Goal: Task Accomplishment & Management: Manage account settings

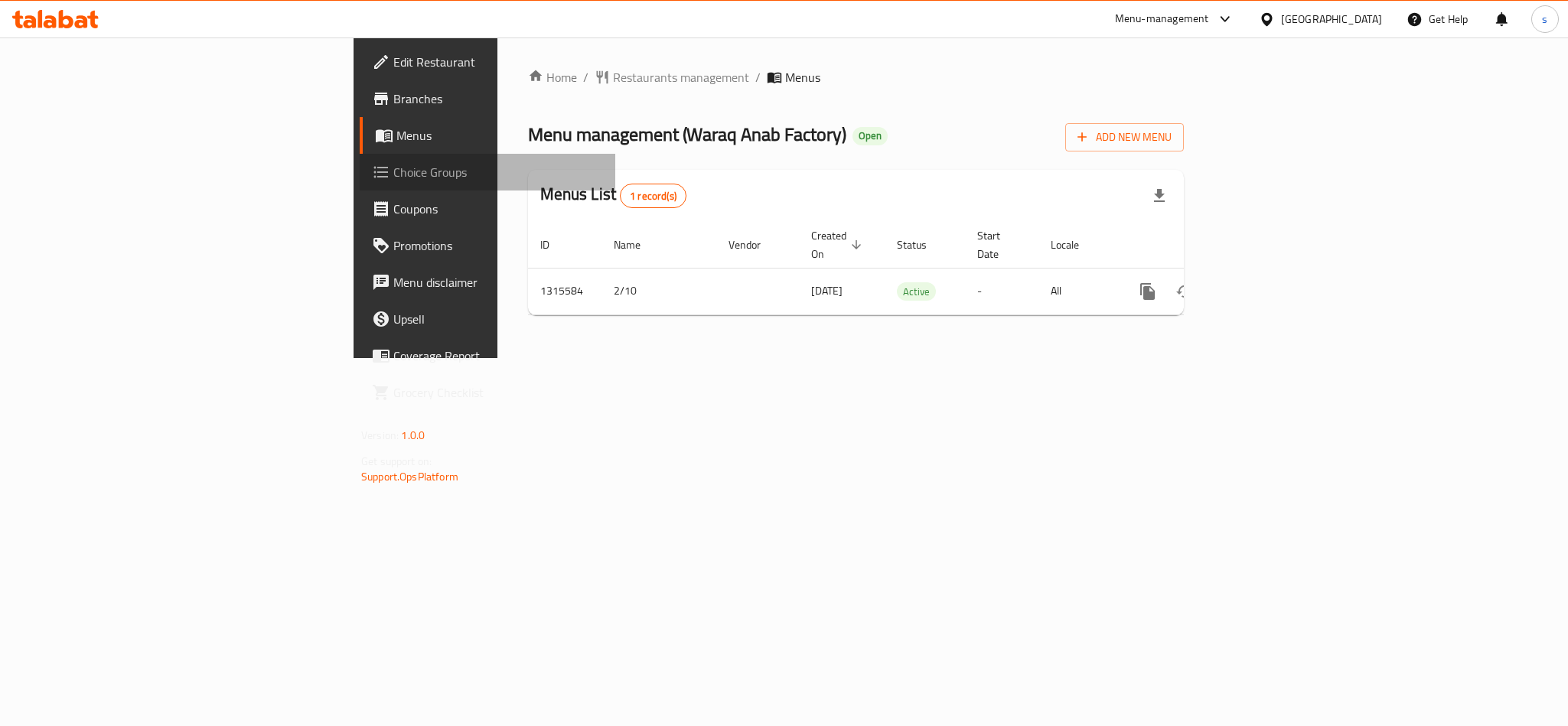
click at [393, 170] on span "Choice Groups" at bounding box center [498, 172] width 210 height 18
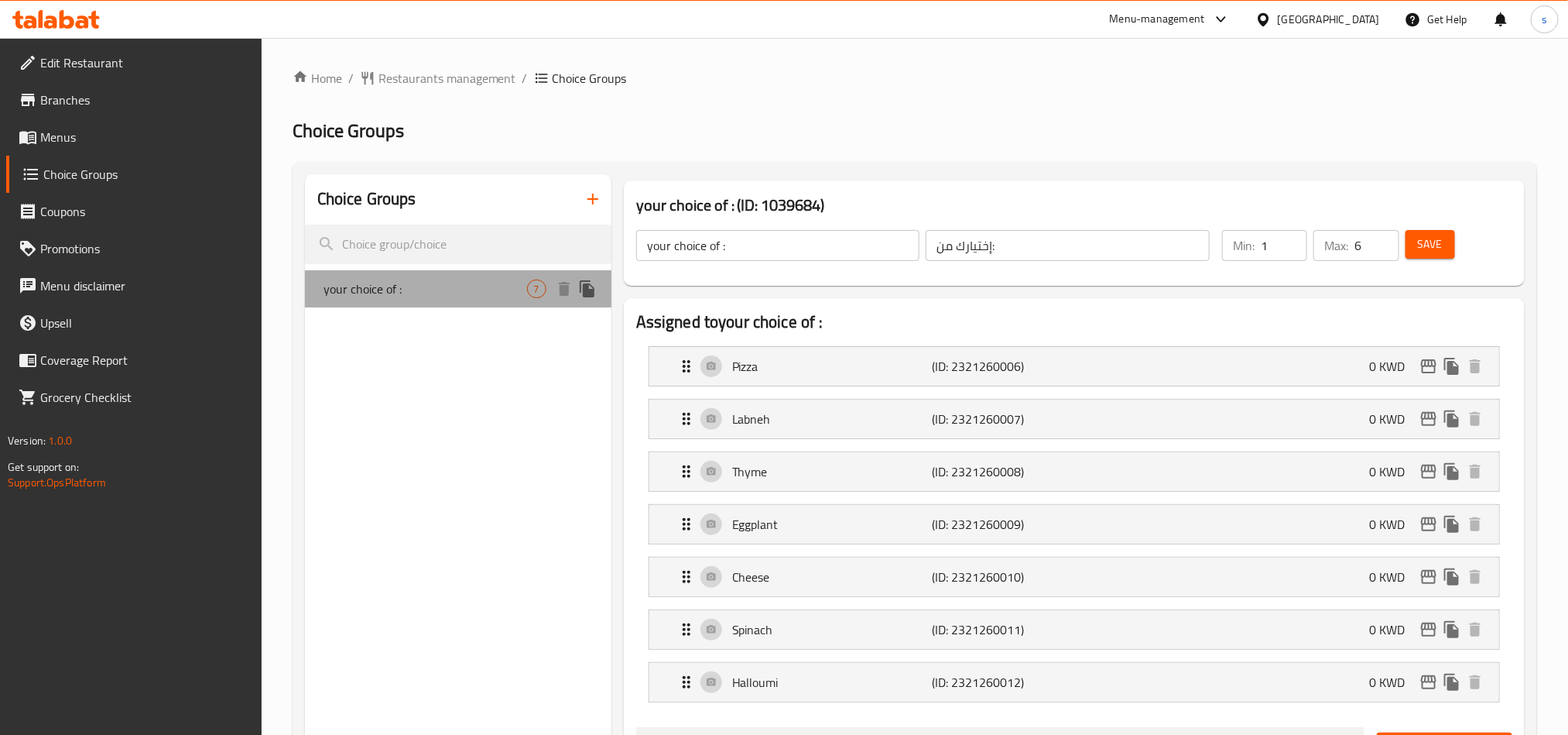
click at [425, 284] on span "your choice of :" at bounding box center [425, 288] width 204 height 18
click at [1359, 17] on div "[GEOGRAPHIC_DATA]" at bounding box center [1329, 19] width 102 height 17
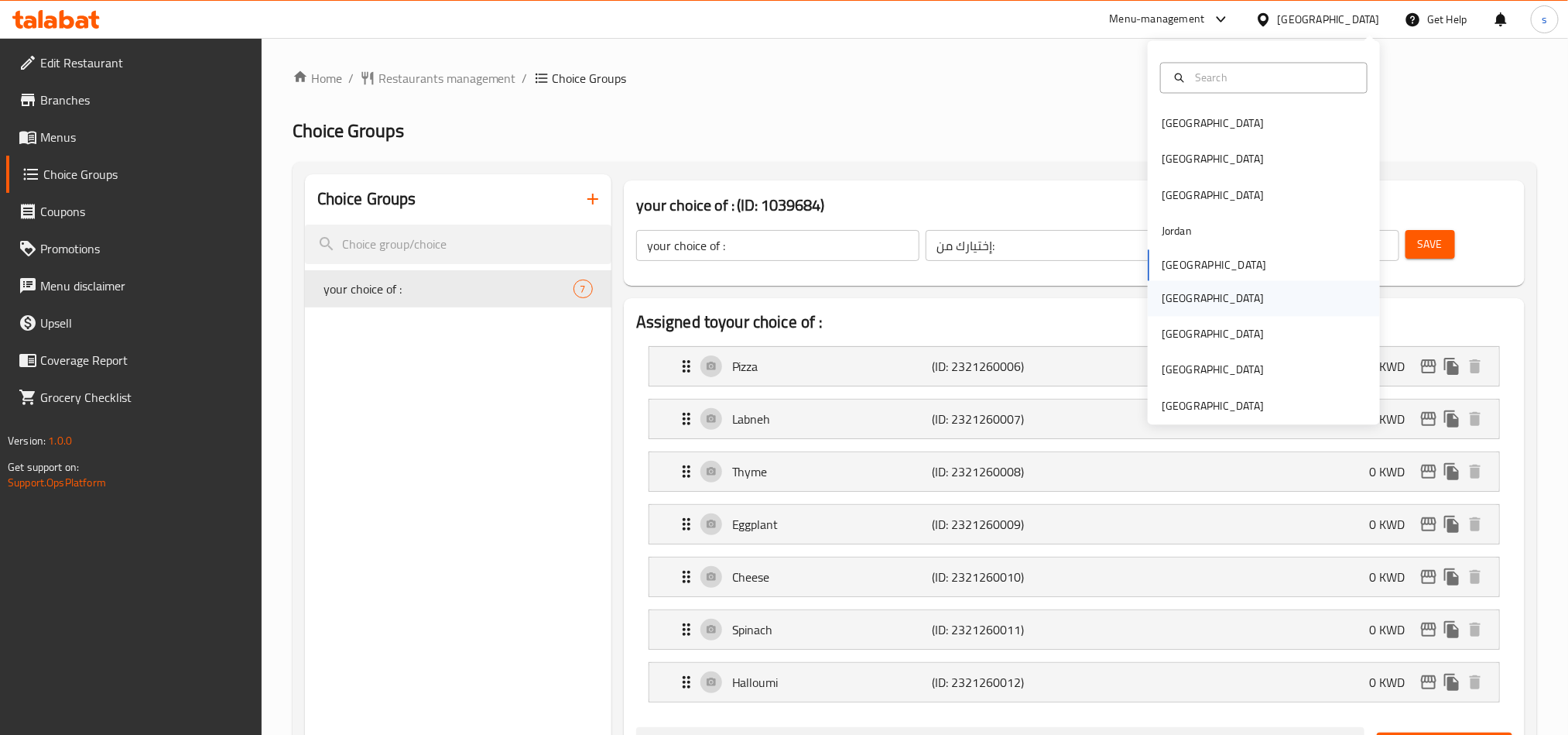
click at [1180, 296] on div "[GEOGRAPHIC_DATA]" at bounding box center [1213, 298] width 127 height 36
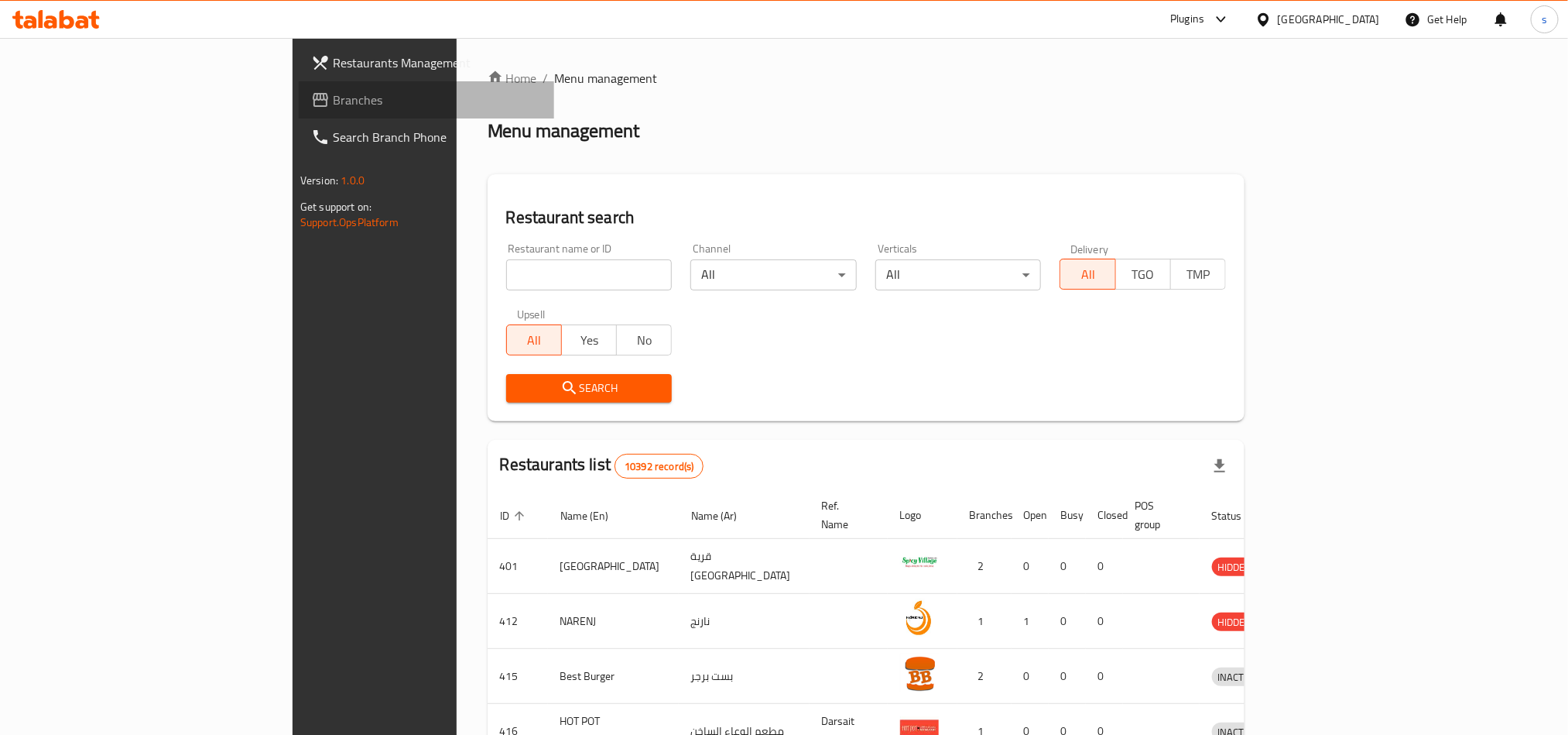
click at [333, 90] on span "Branches" at bounding box center [438, 99] width 209 height 18
